Goal: Entertainment & Leisure: Consume media (video, audio)

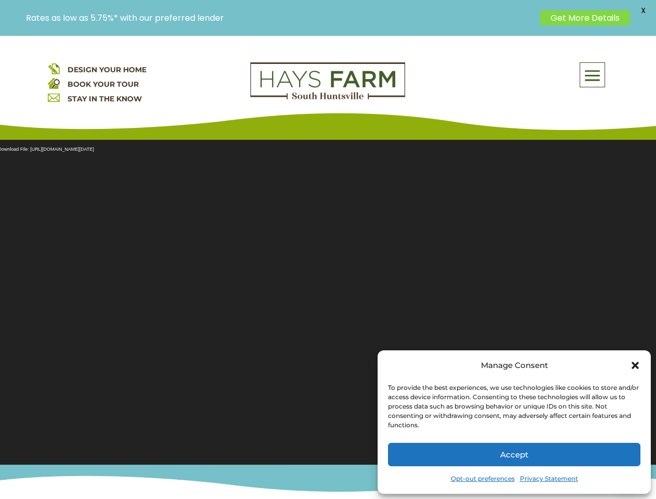
click at [328, 267] on section "Video Player Media error: Format(s) not supported or source(s) not found Downlo…" at bounding box center [328, 296] width 656 height 338
click at [593, 75] on span at bounding box center [592, 75] width 24 height 24
click at [328, 296] on section "Video Player Media error: Format(s) not supported or source(s) not found Downlo…" at bounding box center [328, 296] width 656 height 338
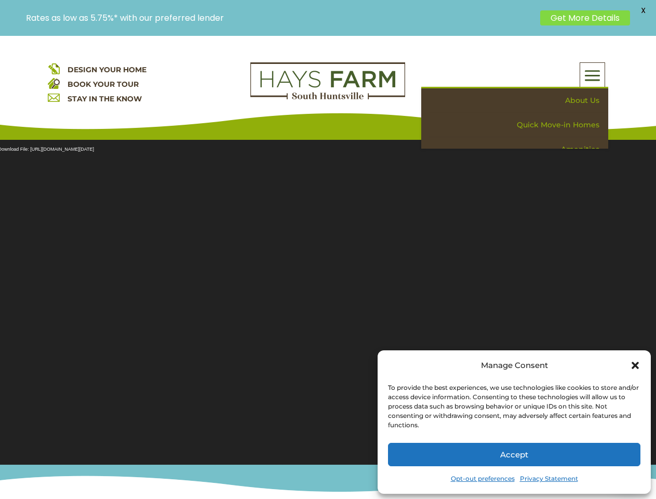
click at [328, 296] on section "Video Player Media error: Format(s) not supported or source(s) not found Downlo…" at bounding box center [328, 296] width 656 height 338
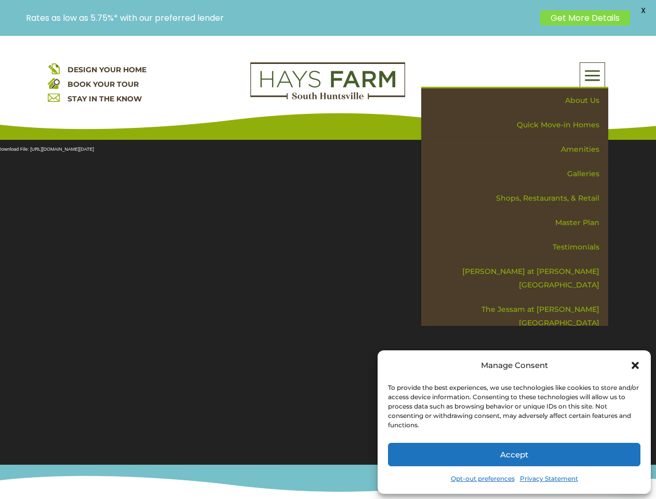
click at [643, 10] on span "X" at bounding box center [643, 11] width 16 height 16
